Goal: Use online tool/utility: Utilize a website feature to perform a specific function

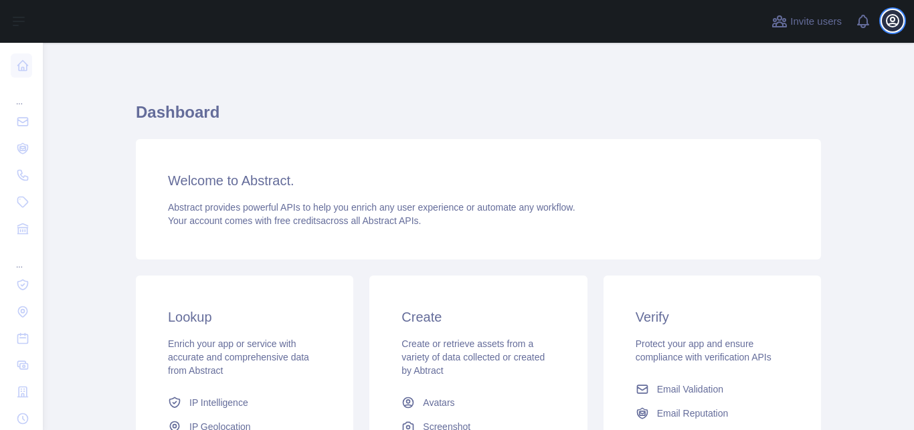
click at [894, 15] on icon "button" at bounding box center [893, 21] width 12 height 12
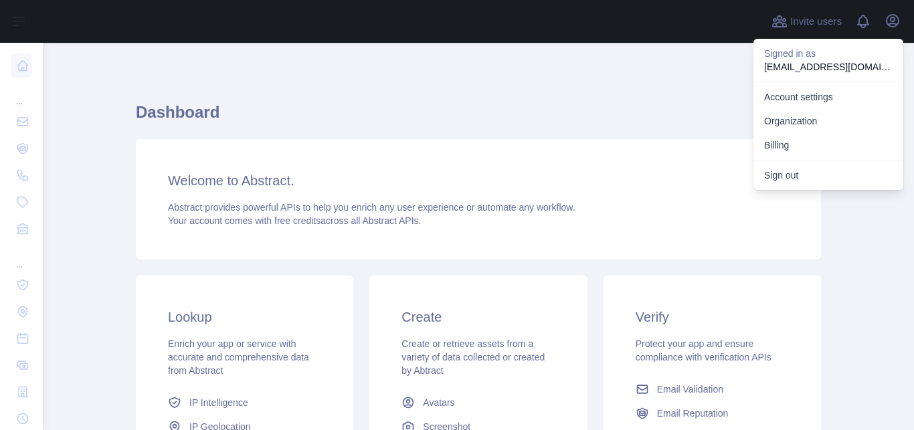
click at [524, 124] on h1 "Dashboard" at bounding box center [478, 118] width 685 height 32
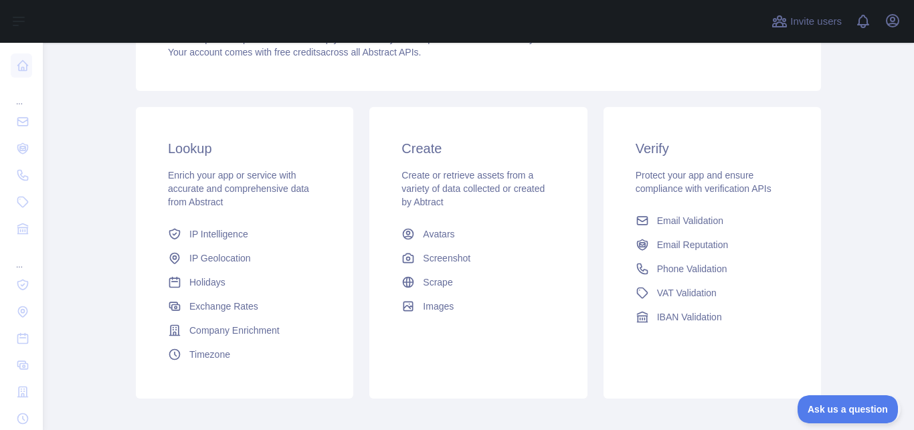
click at [438, 144] on h3 "Create" at bounding box center [478, 148] width 153 height 19
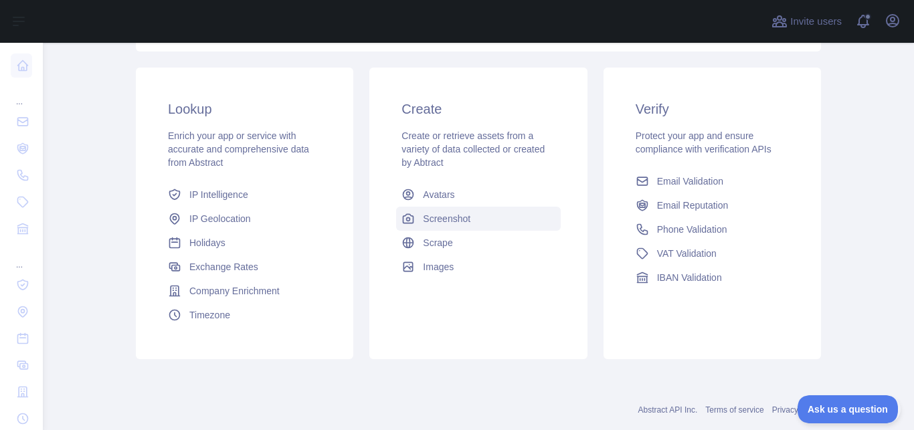
scroll to position [236, 0]
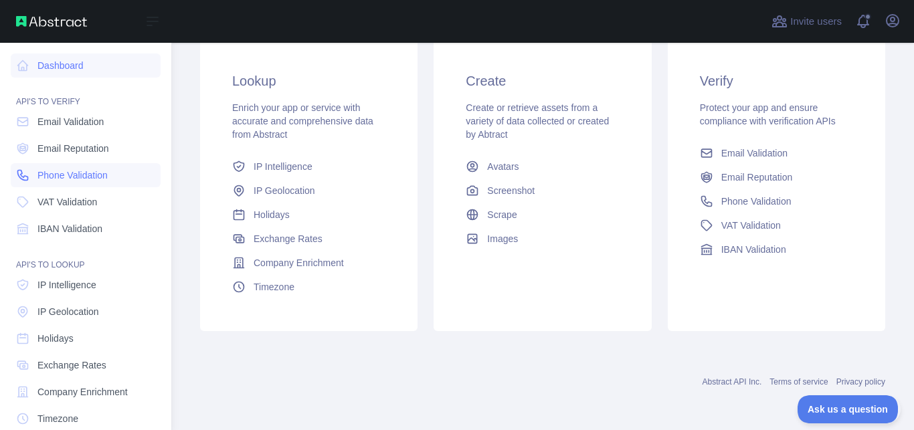
click at [87, 165] on link "Phone Validation" at bounding box center [86, 175] width 150 height 24
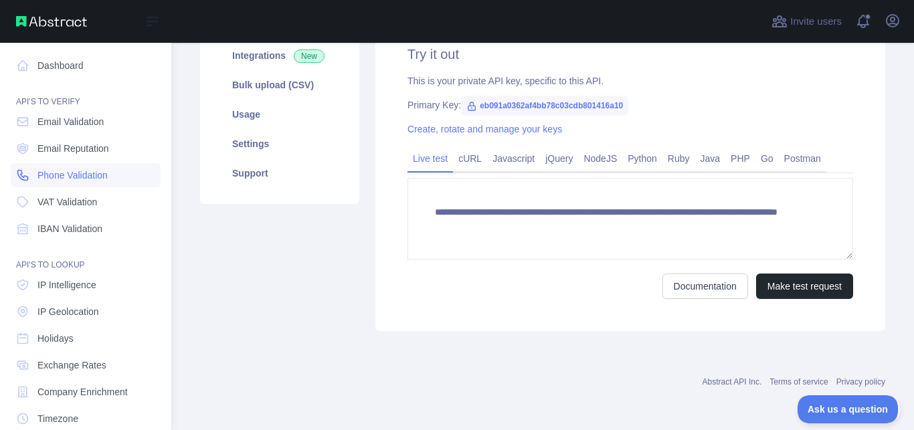
scroll to position [78, 0]
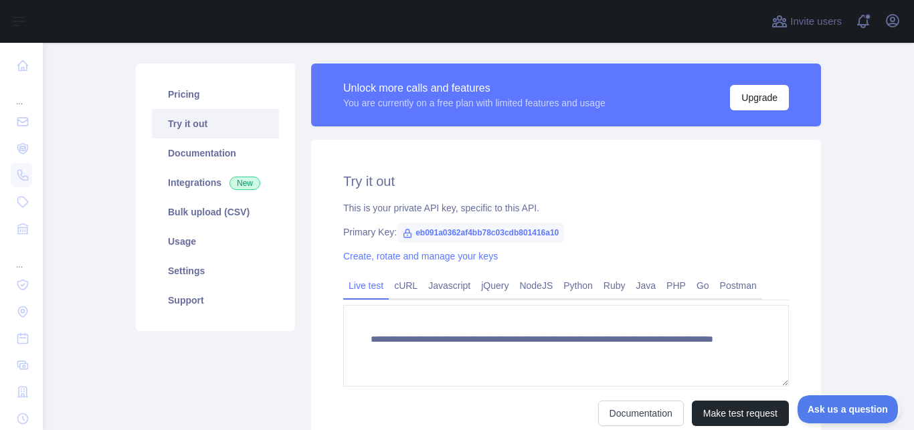
click at [525, 231] on span "eb091a0362af4bb78c03cdb801416a10" at bounding box center [480, 233] width 167 height 20
copy icon
click at [624, 189] on h2 "Try it out" at bounding box center [566, 181] width 446 height 19
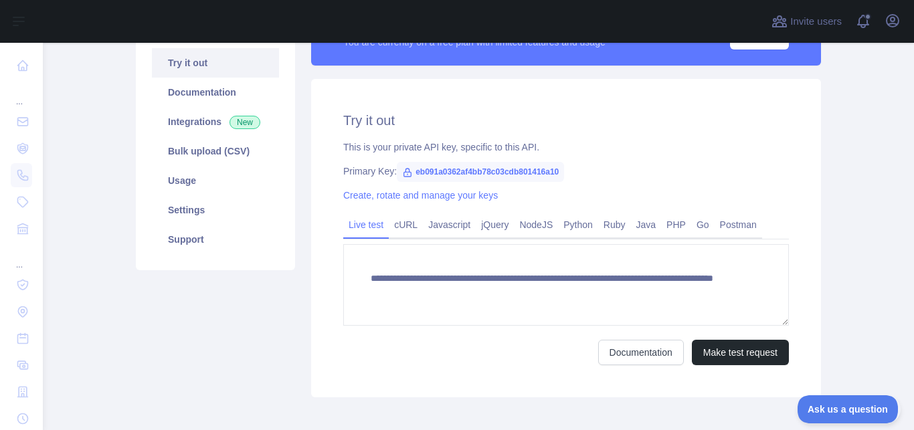
scroll to position [203, 0]
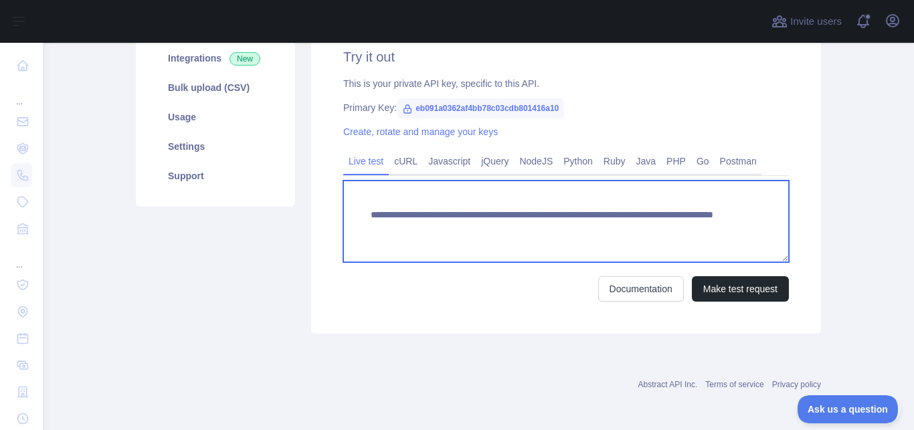
click at [653, 223] on textarea "**********" at bounding box center [566, 222] width 446 height 82
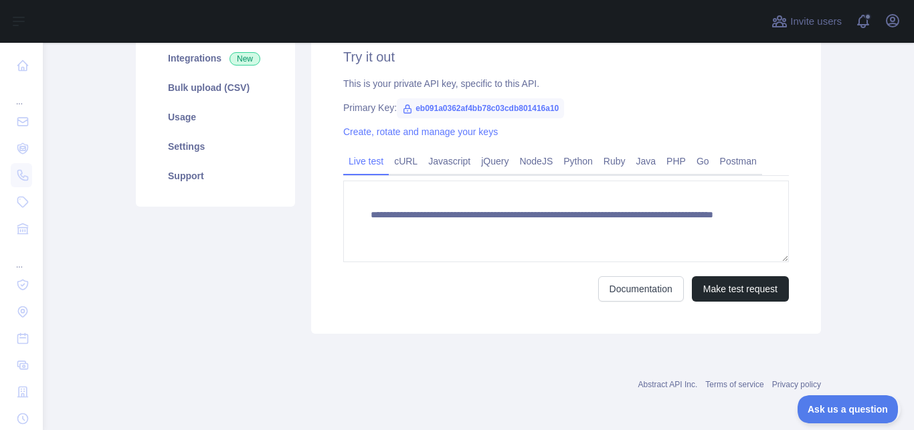
click at [850, 159] on main "**********" at bounding box center [478, 237] width 871 height 388
click at [704, 299] on button "Make test request" at bounding box center [740, 288] width 97 height 25
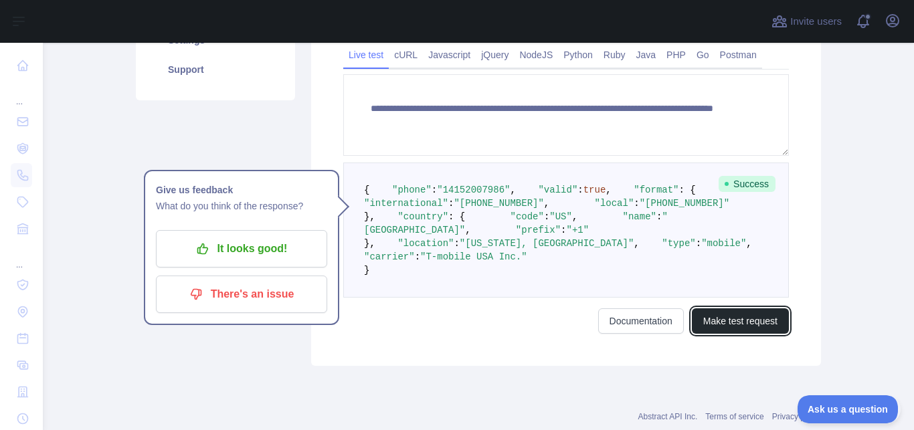
scroll to position [371, 0]
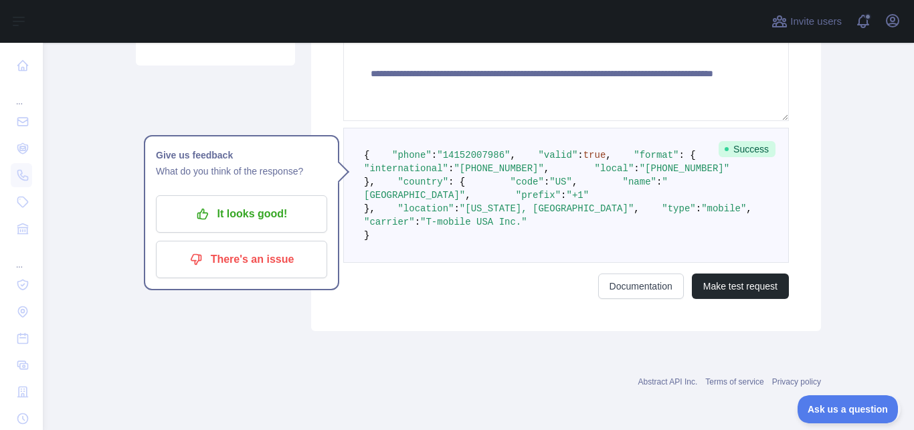
click at [744, 141] on span "Success" at bounding box center [747, 149] width 57 height 16
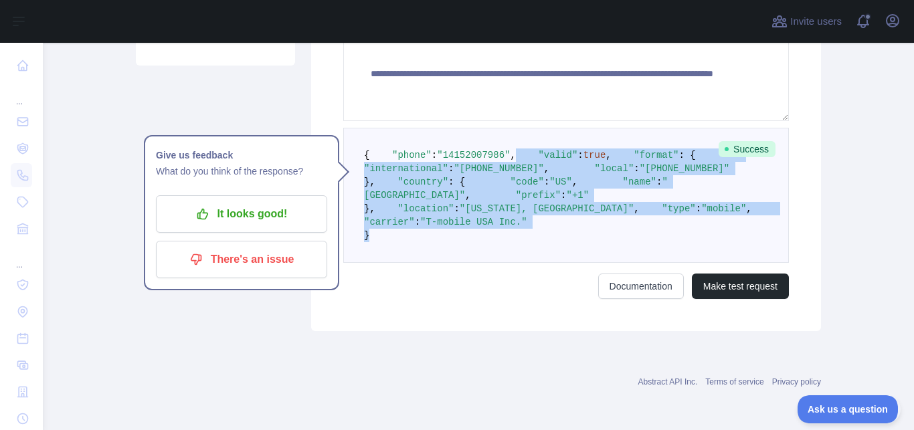
drag, startPoint x: 575, startPoint y: 136, endPoint x: 414, endPoint y: 334, distance: 255.5
click at [414, 263] on pre "{ "phone" : "[PHONE_NUMBER]" , "valid" : true , "format" : { "international" : …" at bounding box center [566, 195] width 446 height 135
click at [486, 155] on pre "{ "phone" : "[PHONE_NUMBER]" , "valid" : true , "format" : { "international" : …" at bounding box center [566, 195] width 446 height 135
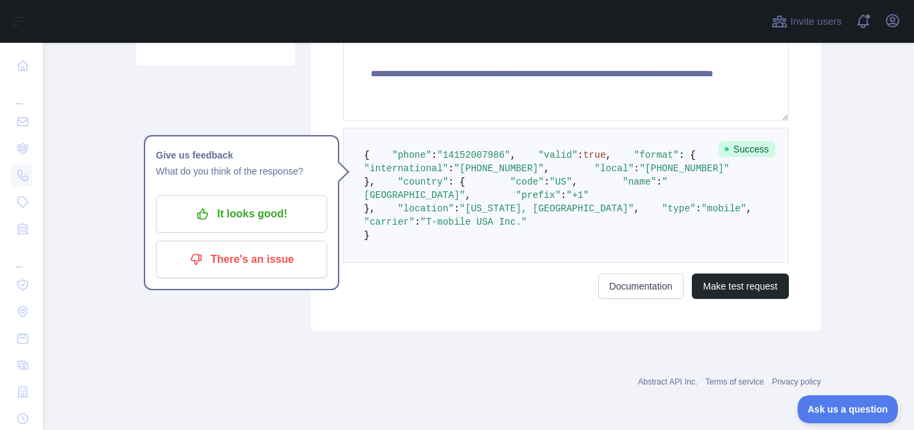
drag, startPoint x: 499, startPoint y: 133, endPoint x: 390, endPoint y: 201, distance: 128.3
click at [390, 201] on pre "{ "phone" : "[PHONE_NUMBER]" , "valid" : true , "format" : { "international" : …" at bounding box center [566, 195] width 446 height 135
click at [437, 150] on span ""14152007986"" at bounding box center [473, 155] width 73 height 11
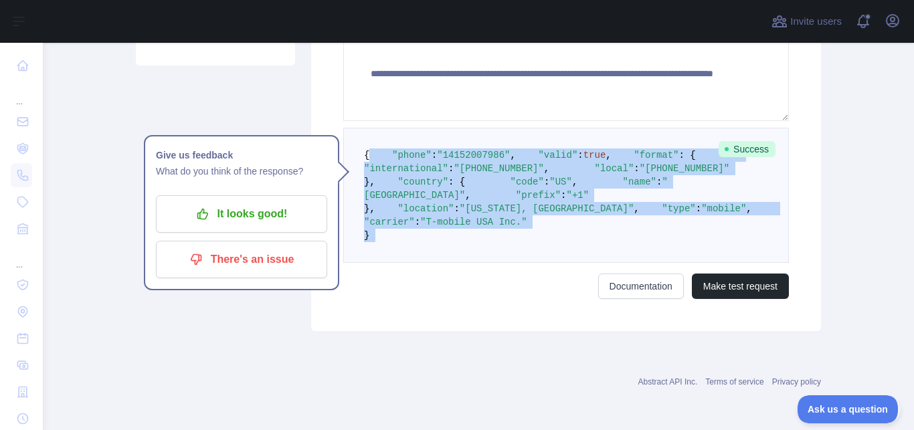
drag, startPoint x: 660, startPoint y: 101, endPoint x: 358, endPoint y: 388, distance: 416.1
click at [358, 263] on pre "{ "phone" : "[PHONE_NUMBER]" , "valid" : true , "format" : { "international" : …" at bounding box center [566, 195] width 446 height 135
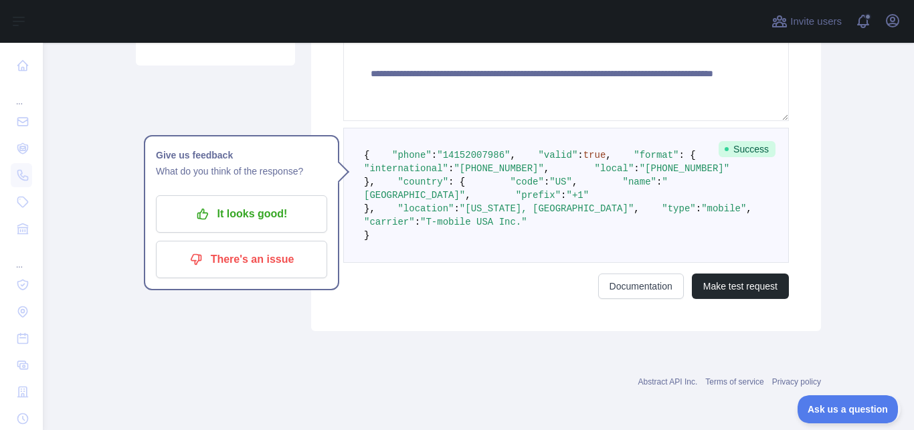
click at [353, 128] on pre "{ "phone" : "[PHONE_NUMBER]" , "valid" : true , "format" : { "international" : …" at bounding box center [566, 195] width 446 height 135
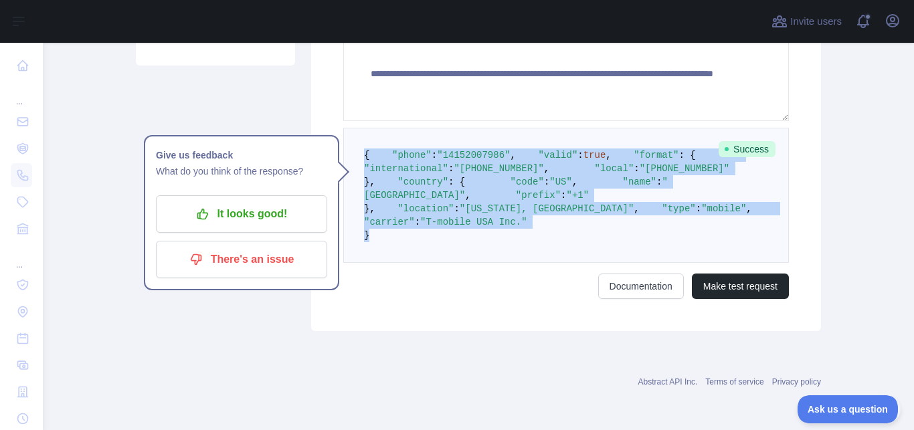
drag, startPoint x: 353, startPoint y: 118, endPoint x: 560, endPoint y: 357, distance: 317.0
click at [560, 263] on pre "{ "phone" : "[PHONE_NUMBER]" , "valid" : true , "format" : { "international" : …" at bounding box center [566, 195] width 446 height 135
copy code "{ "phone" : "[PHONE_NUMBER]" , "valid" : true , "format" : { "international" : …"
click at [604, 172] on pre "{ "phone" : "[PHONE_NUMBER]" , "valid" : true , "format" : { "international" : …" at bounding box center [566, 195] width 446 height 135
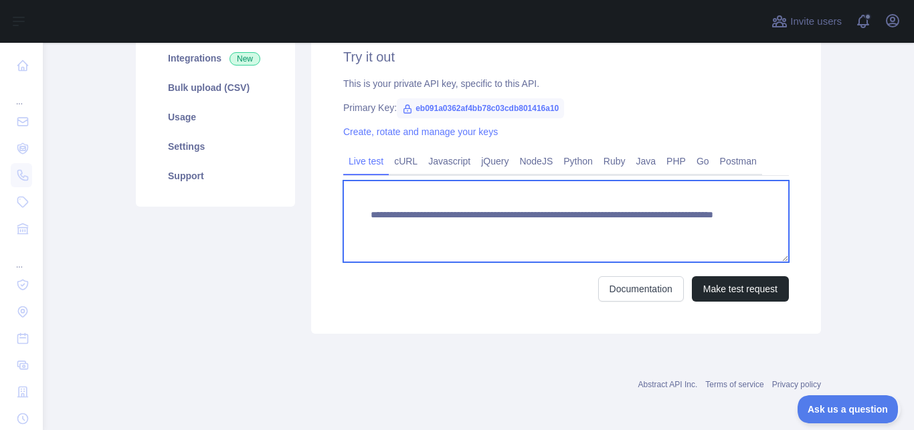
click at [549, 233] on textarea "**********" at bounding box center [566, 222] width 446 height 82
drag, startPoint x: 663, startPoint y: 229, endPoint x: 361, endPoint y: 242, distance: 302.2
click at [361, 242] on textarea "**********" at bounding box center [566, 222] width 446 height 82
